Goal: Browse casually

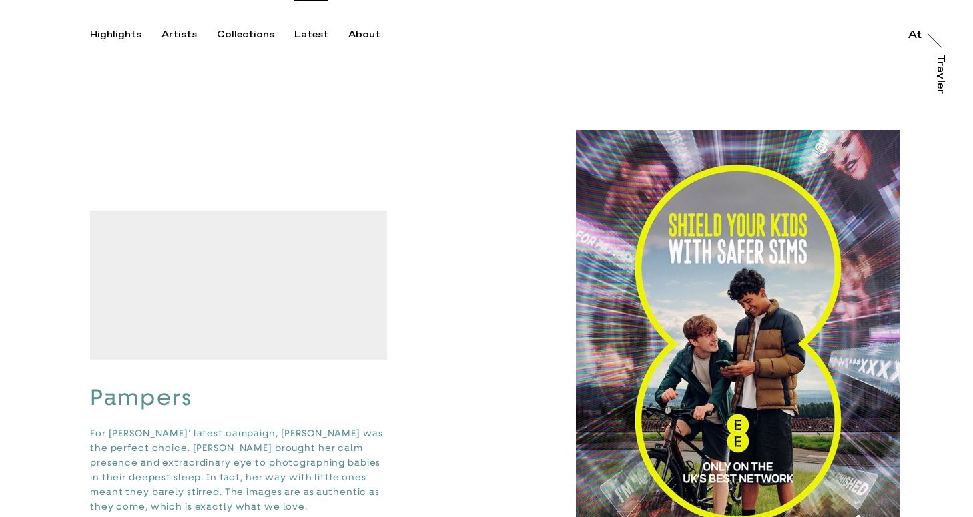
click at [310, 35] on div "Latest" at bounding box center [311, 35] width 34 height 12
click at [174, 33] on div "Artists" at bounding box center [179, 35] width 35 height 12
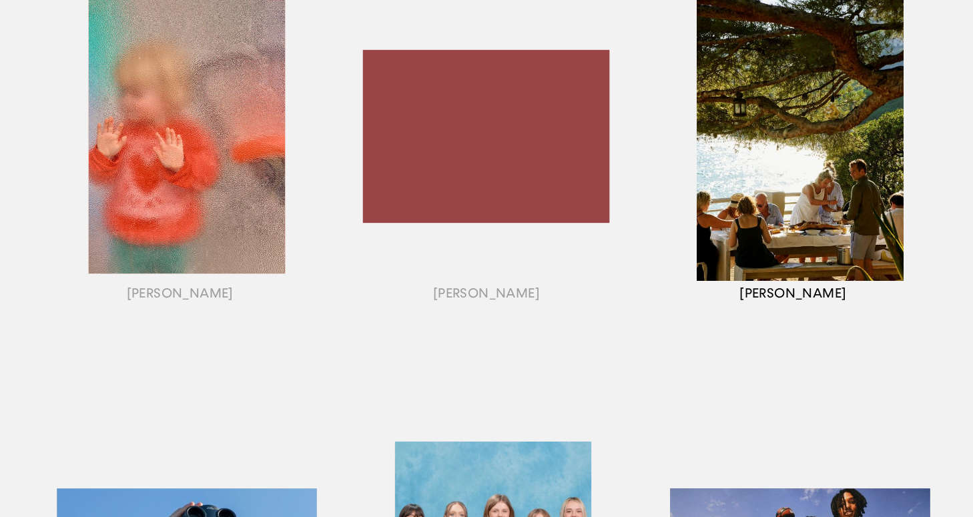
scroll to position [1151, 0]
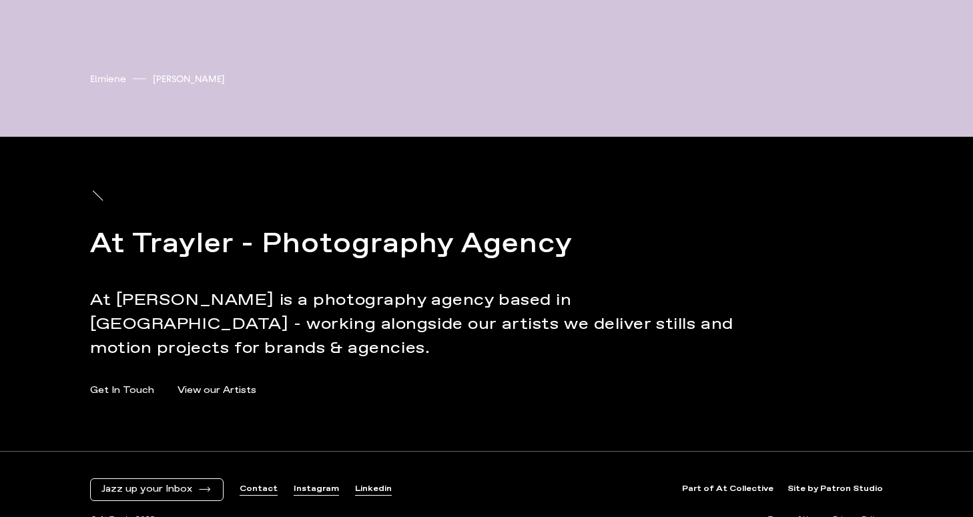
scroll to position [4778, 0]
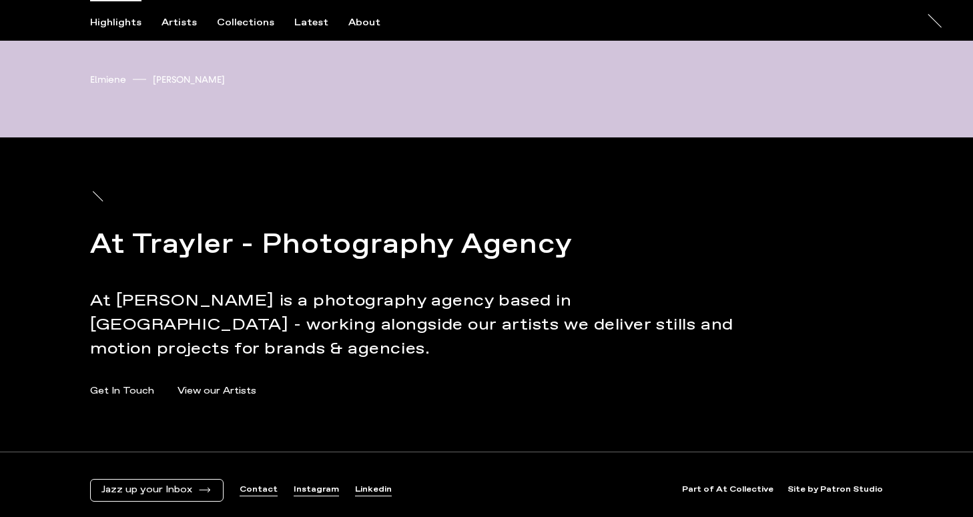
click at [834, 485] on link "Site by Patron Studio" at bounding box center [835, 490] width 95 height 11
